Goal: Book appointment/travel/reservation

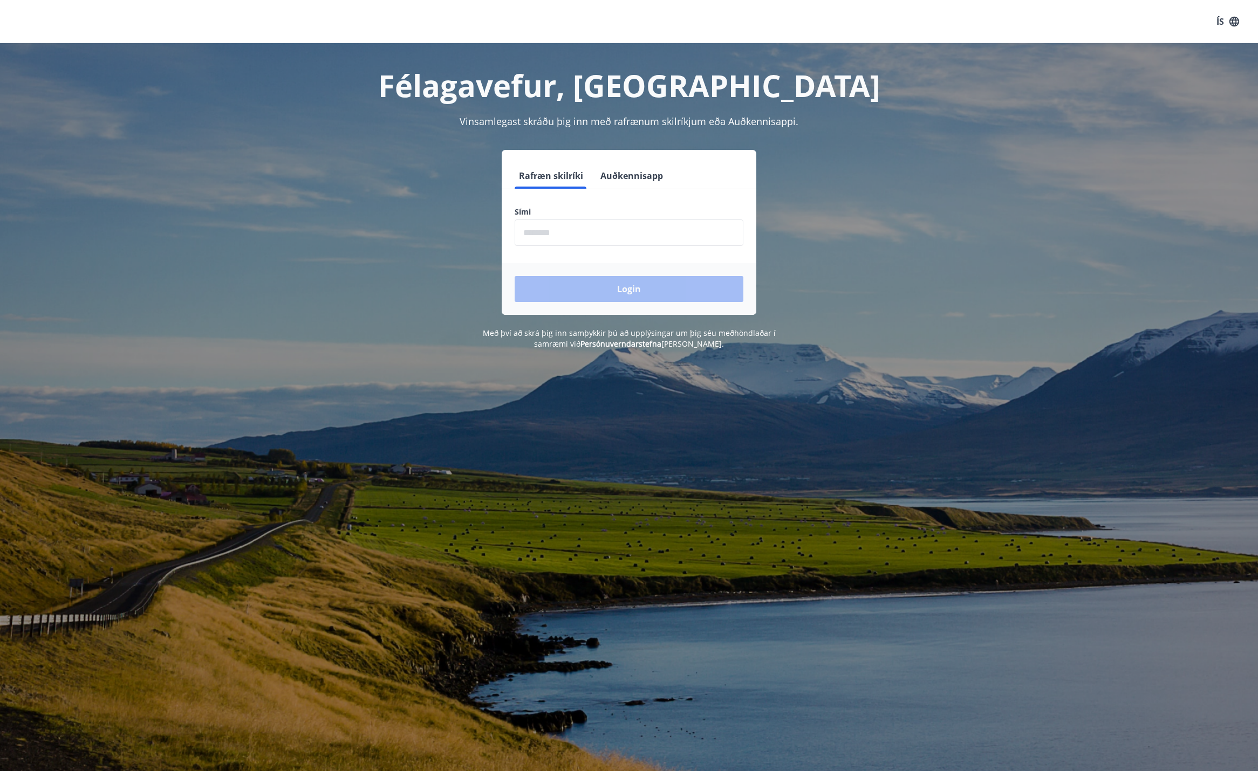
click at [544, 236] on input "phone" at bounding box center [629, 233] width 229 height 26
type input "********"
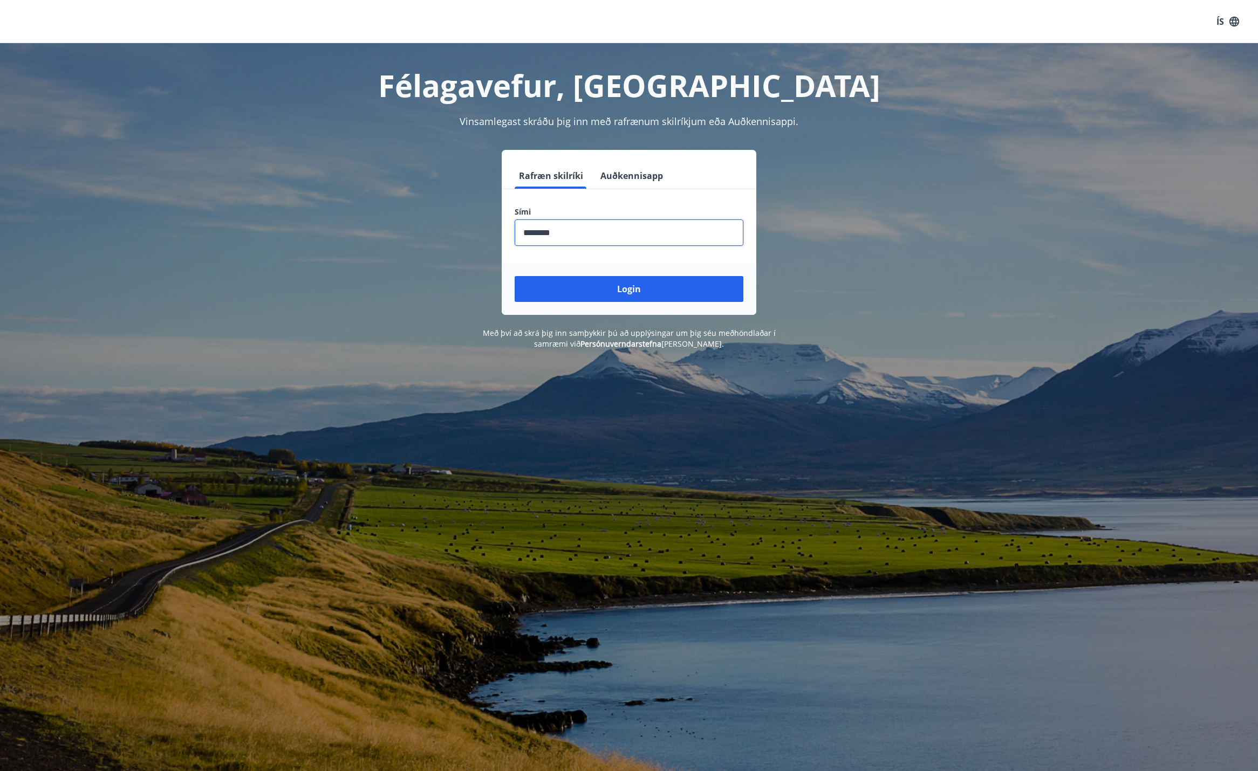
click at [619, 274] on div "Login" at bounding box center [629, 289] width 255 height 52
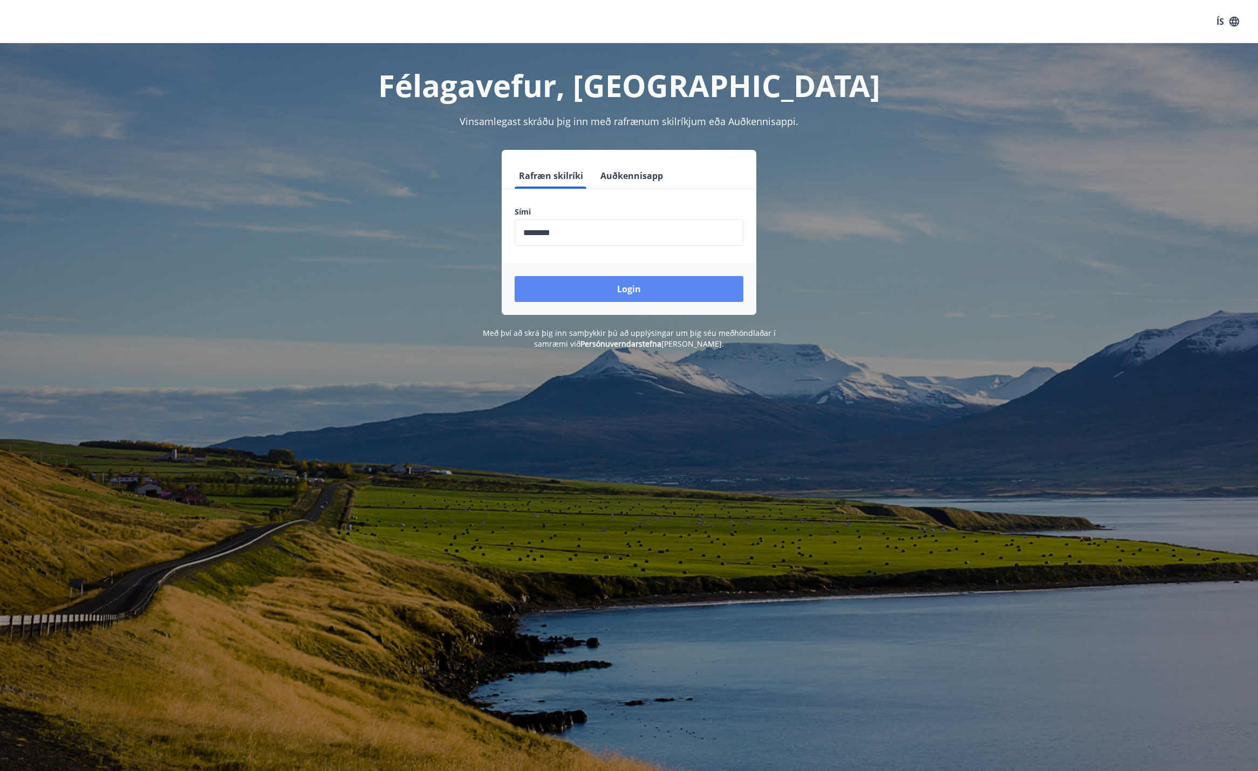
click at [625, 283] on button "Login" at bounding box center [629, 289] width 229 height 26
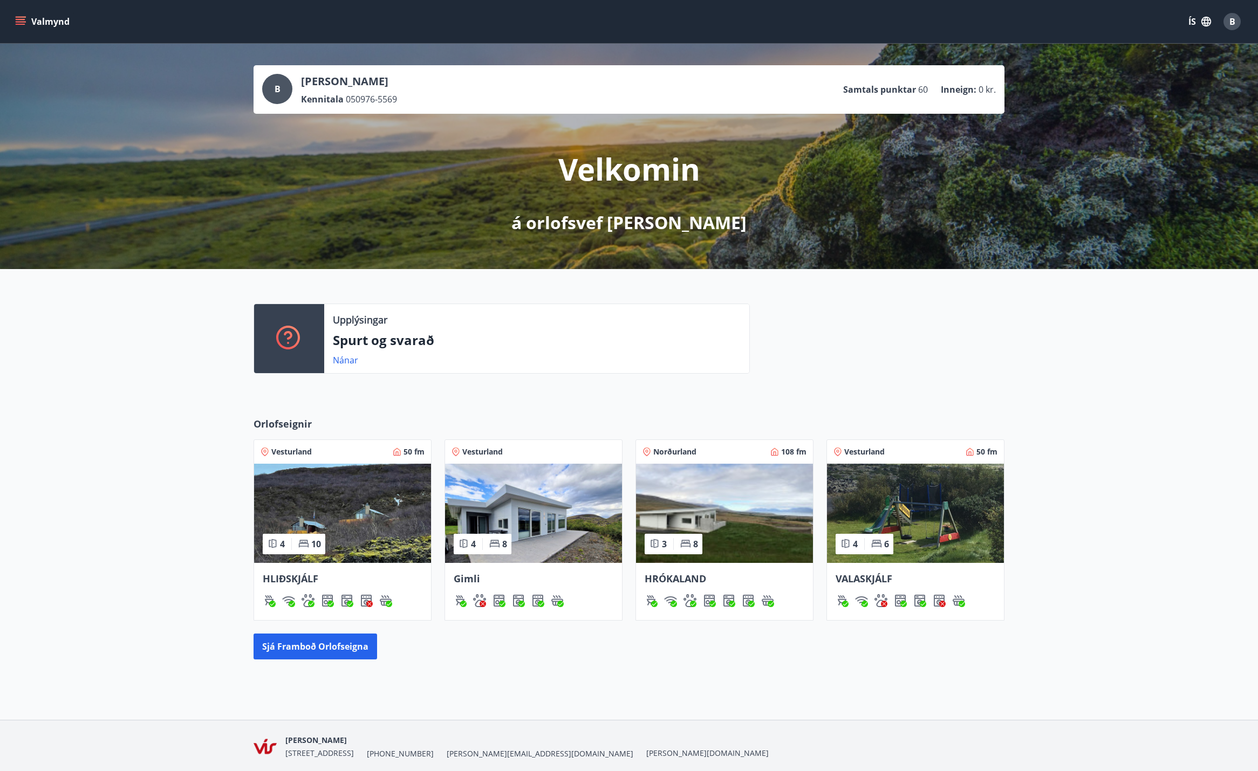
click at [751, 514] on img at bounding box center [724, 513] width 177 height 99
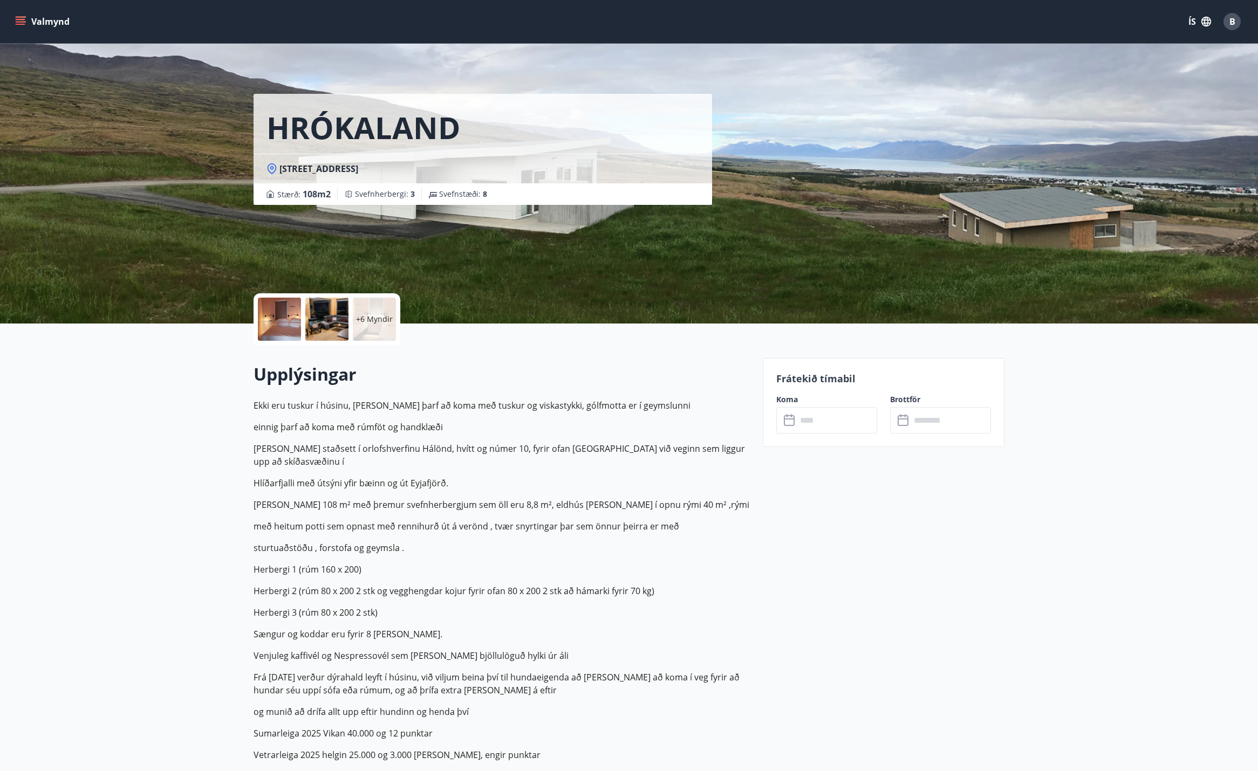
click at [856, 421] on input "text" at bounding box center [837, 420] width 80 height 26
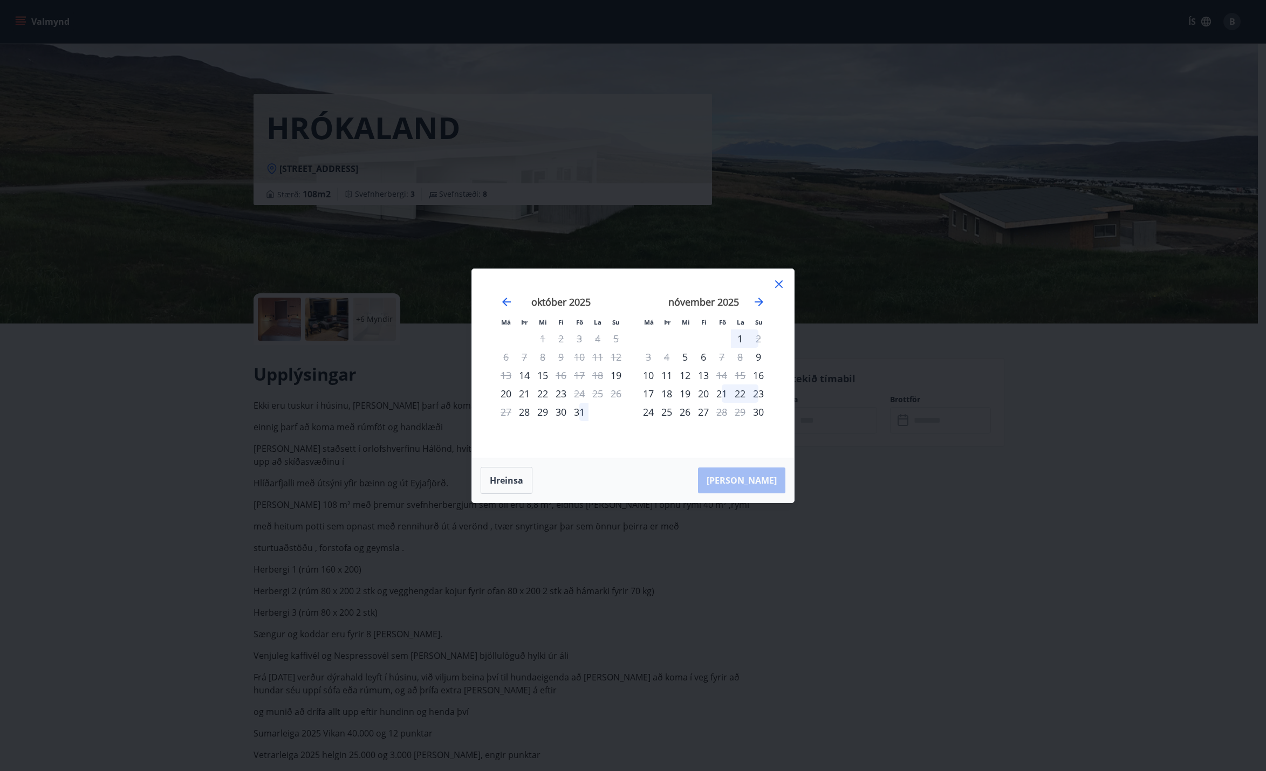
click at [780, 283] on icon at bounding box center [779, 285] width 8 height 8
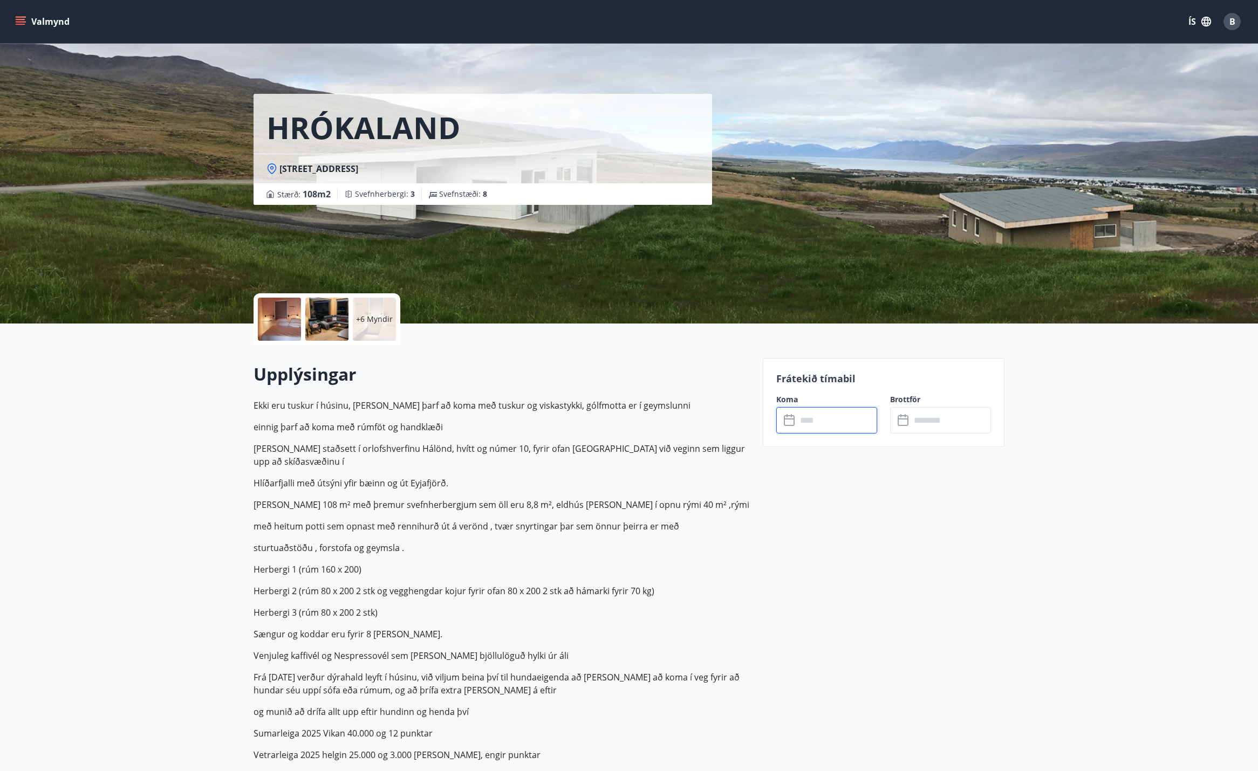
click at [17, 18] on icon "menu" at bounding box center [20, 21] width 11 height 11
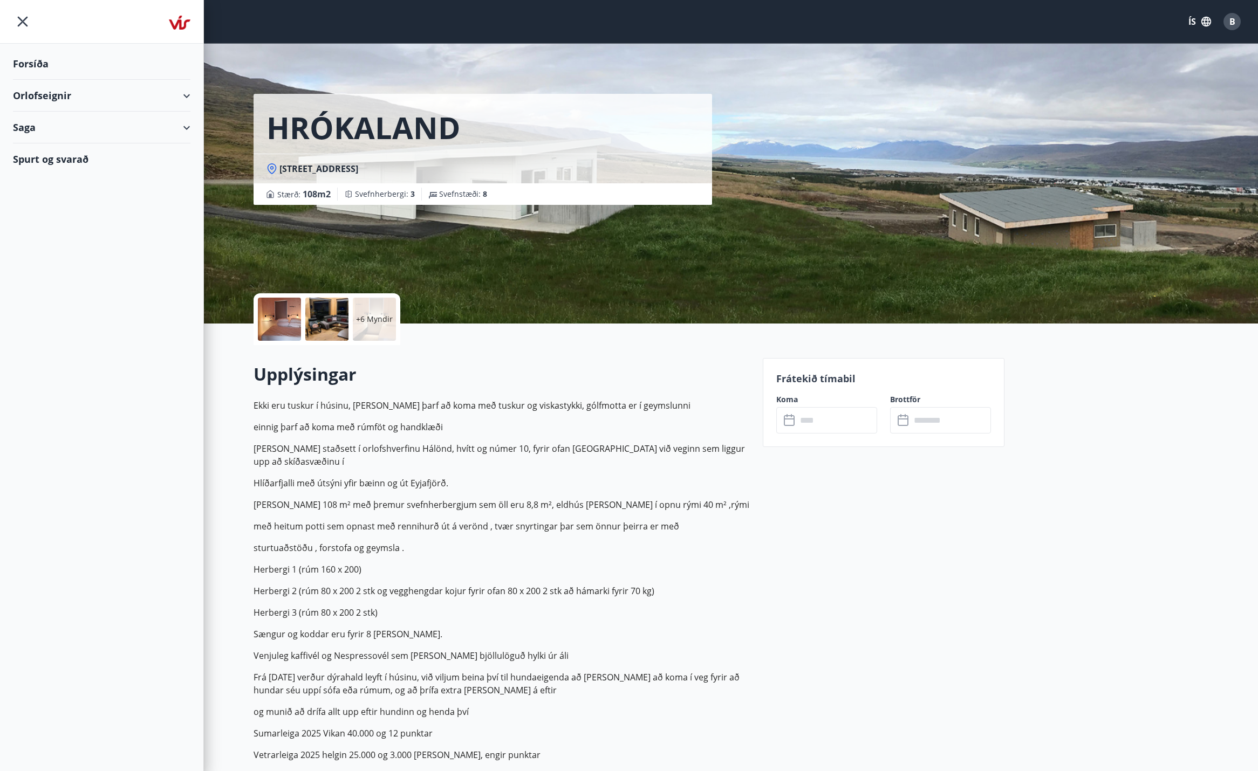
click at [40, 88] on div "Orlofseignir" at bounding box center [101, 96] width 177 height 32
click at [47, 125] on div "Framboð" at bounding box center [102, 123] width 160 height 23
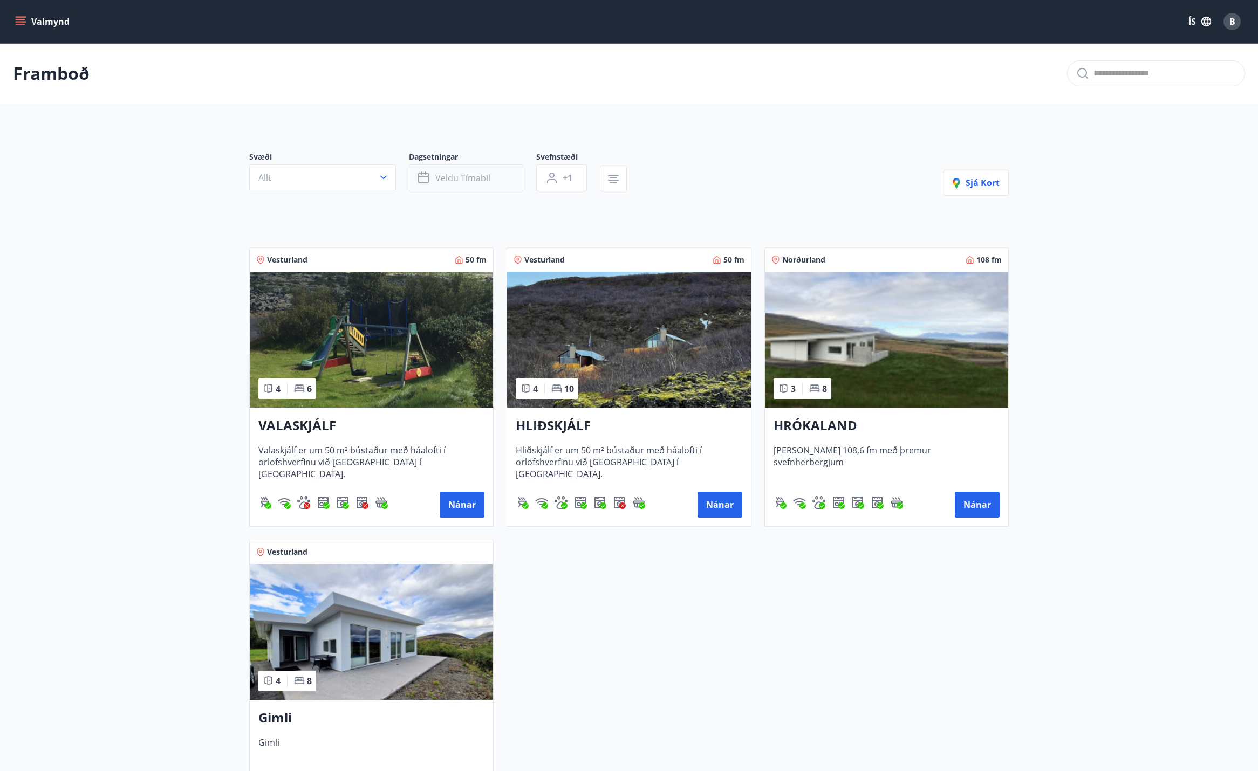
click at [451, 175] on span "Veldu tímabil" at bounding box center [462, 178] width 55 height 12
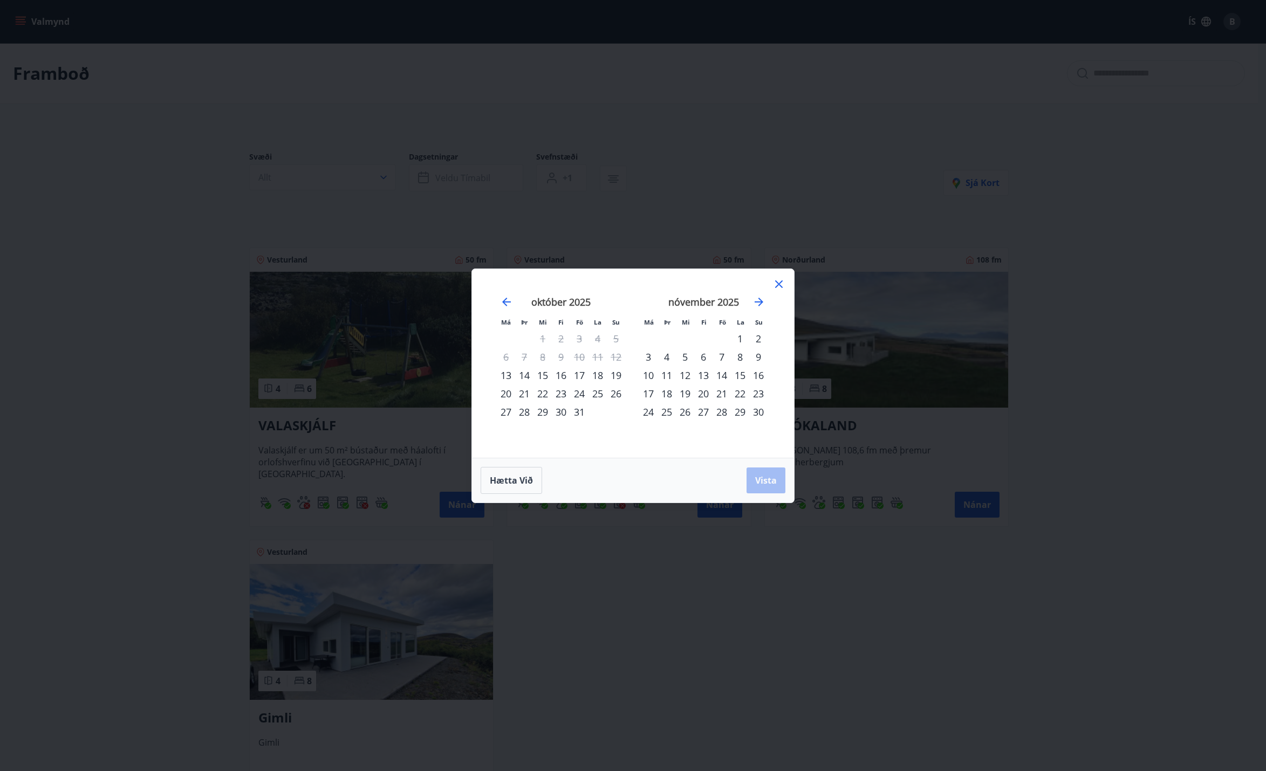
click at [777, 286] on icon at bounding box center [779, 285] width 8 height 8
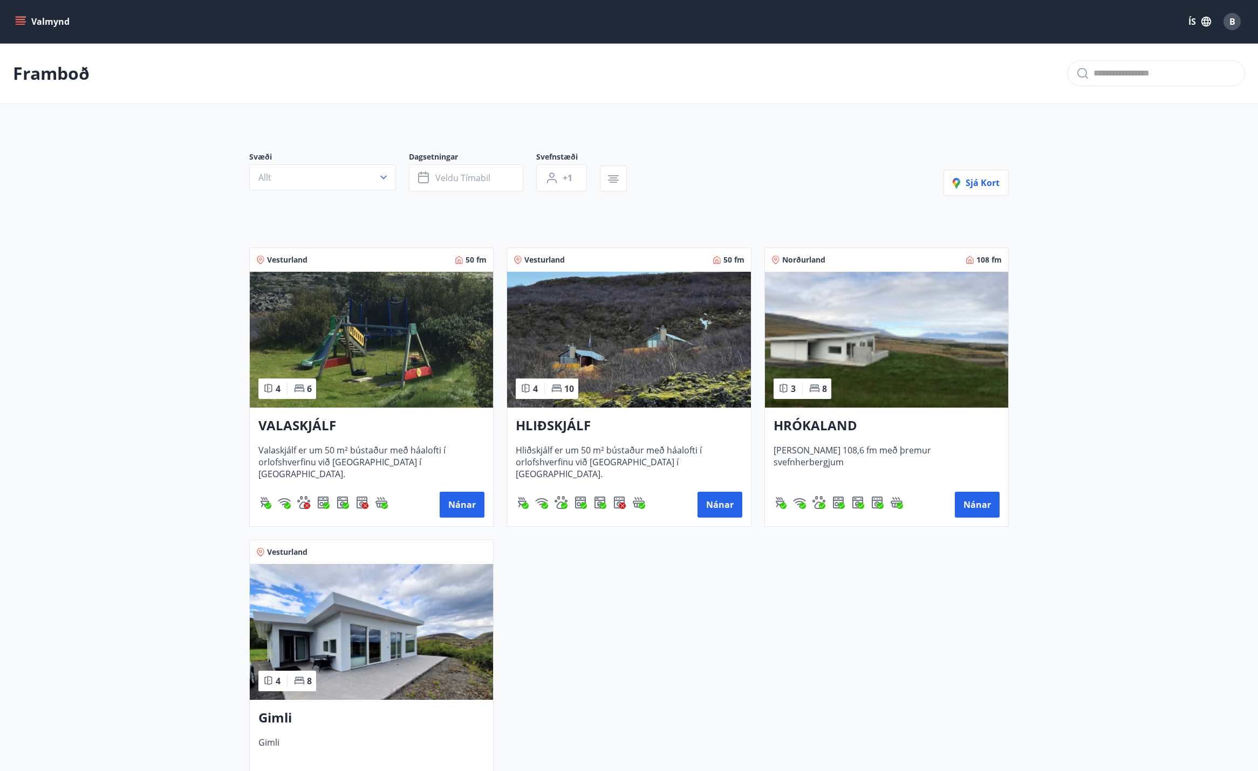
click at [382, 633] on img at bounding box center [371, 632] width 243 height 136
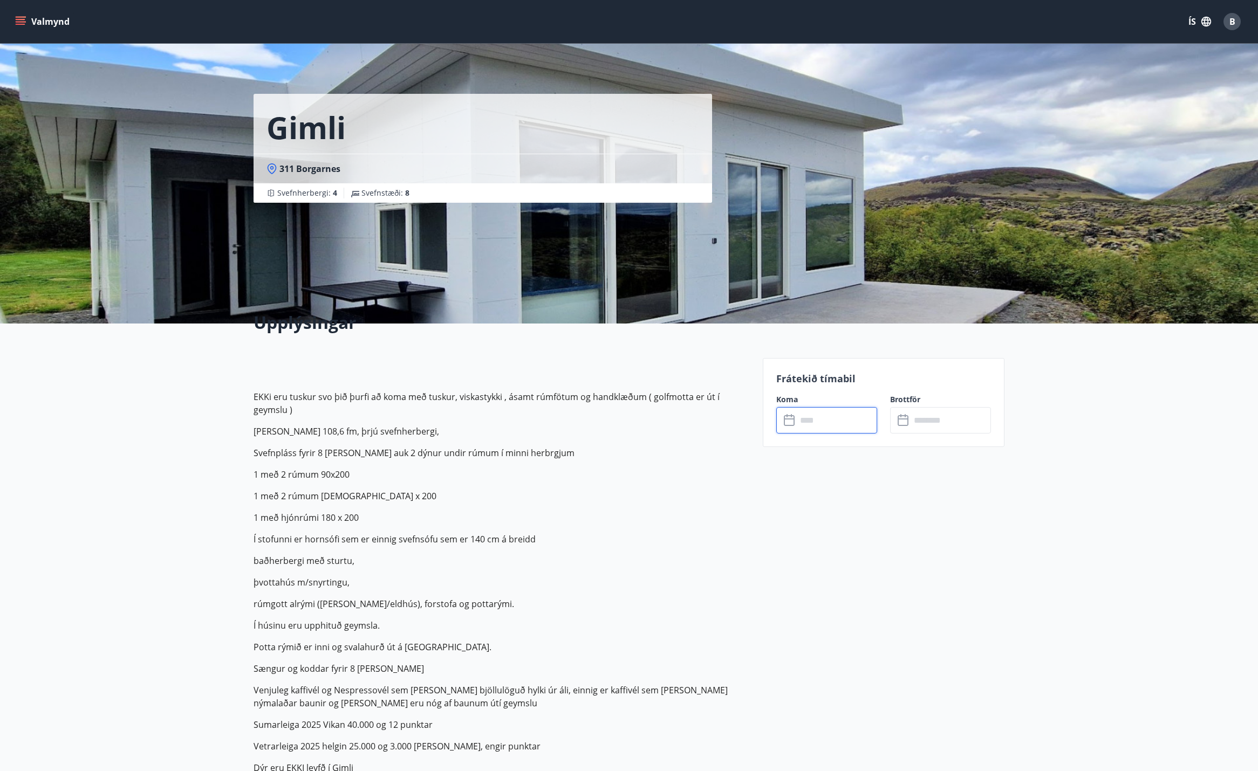
click at [802, 430] on input "text" at bounding box center [837, 420] width 80 height 26
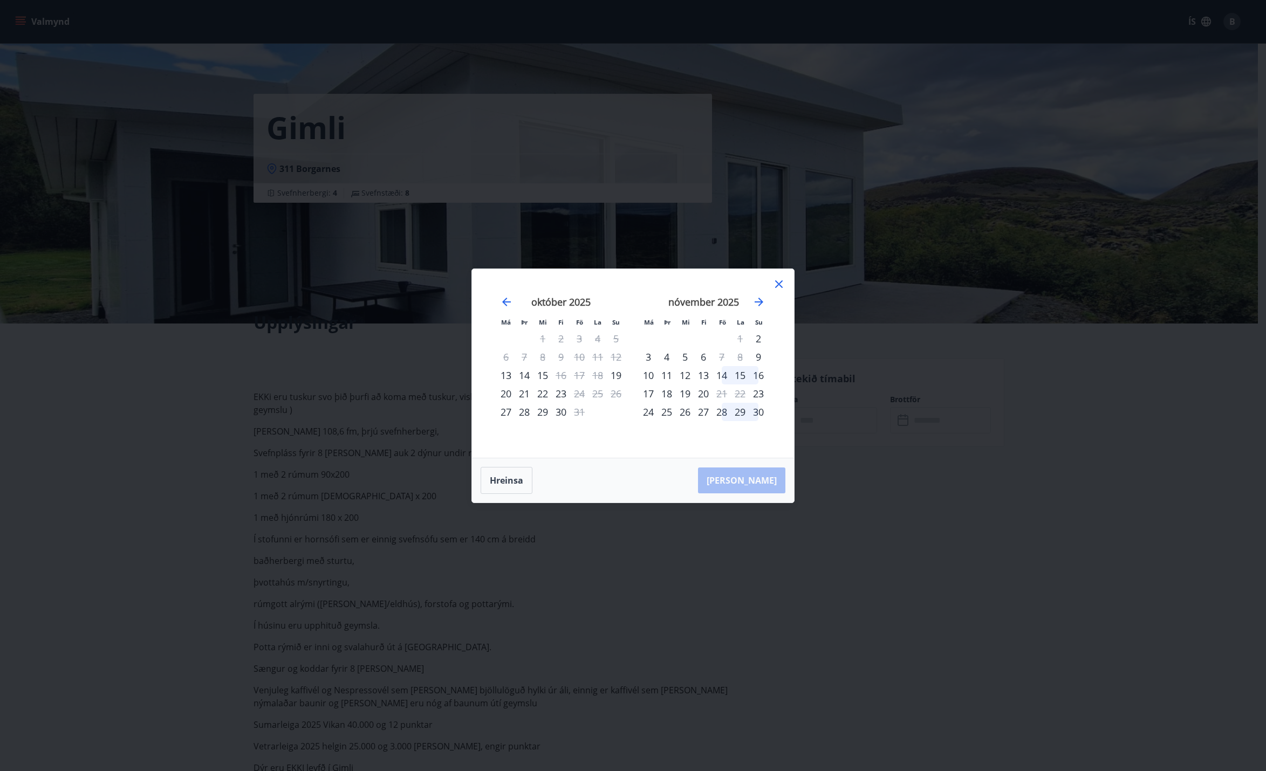
click at [781, 286] on icon at bounding box center [779, 284] width 13 height 13
